Goal: Information Seeking & Learning: Learn about a topic

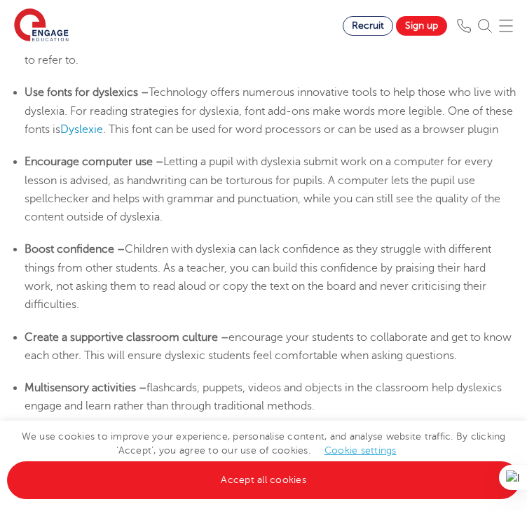
scroll to position [2555, 0]
click at [347, 308] on span "Children with dyslexia can lack confidence as they struggle with different thin…" at bounding box center [258, 276] width 467 height 68
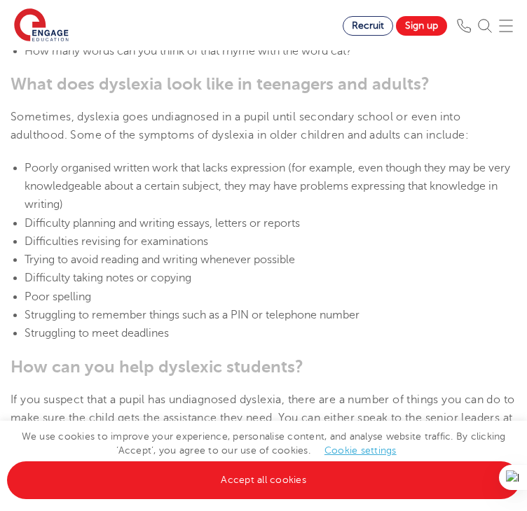
scroll to position [1883, 0]
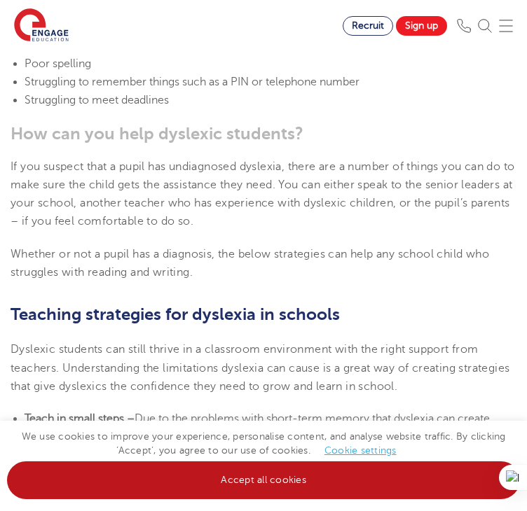
scroll to position [1914, 0]
